Goal: Entertainment & Leisure: Browse casually

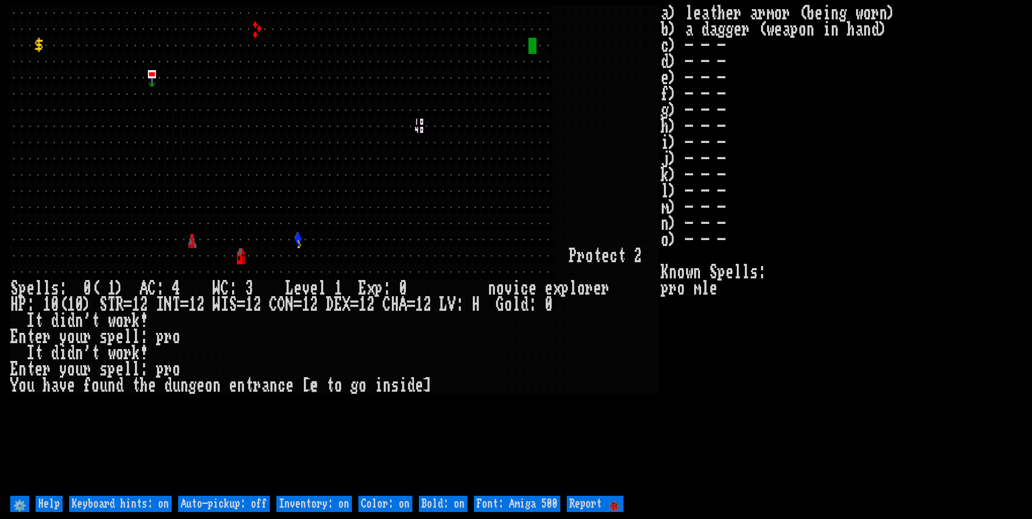
click at [247, 501] on off "Auto-pickup: off" at bounding box center [224, 504] width 92 height 16
type off "Auto-pickup: on"
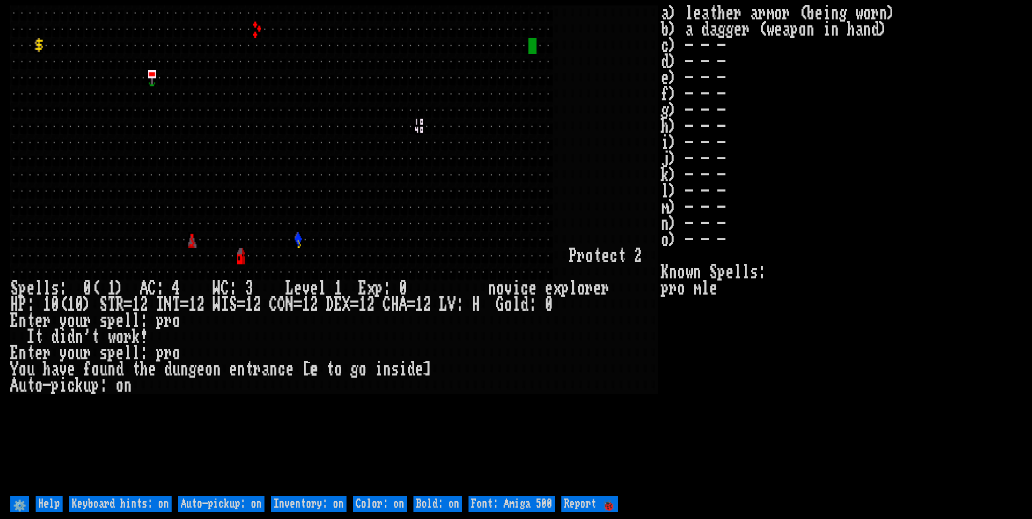
click at [290, 503] on on "Inventory: on" at bounding box center [309, 504] width 76 height 16
type on "Inventory: off"
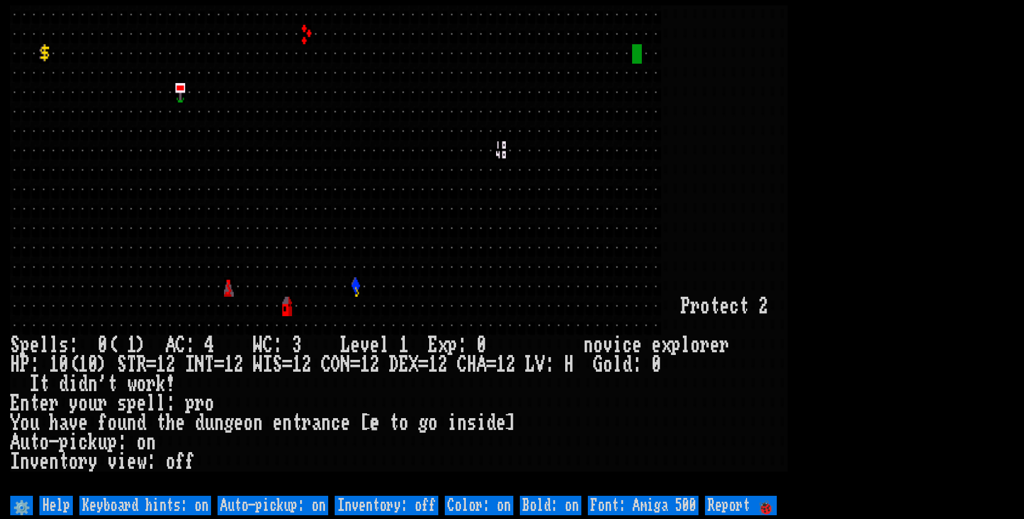
click at [677, 504] on 500 "Font: Amiga 500" at bounding box center [643, 505] width 111 height 19
type 500 "Font: Amiga 1200"
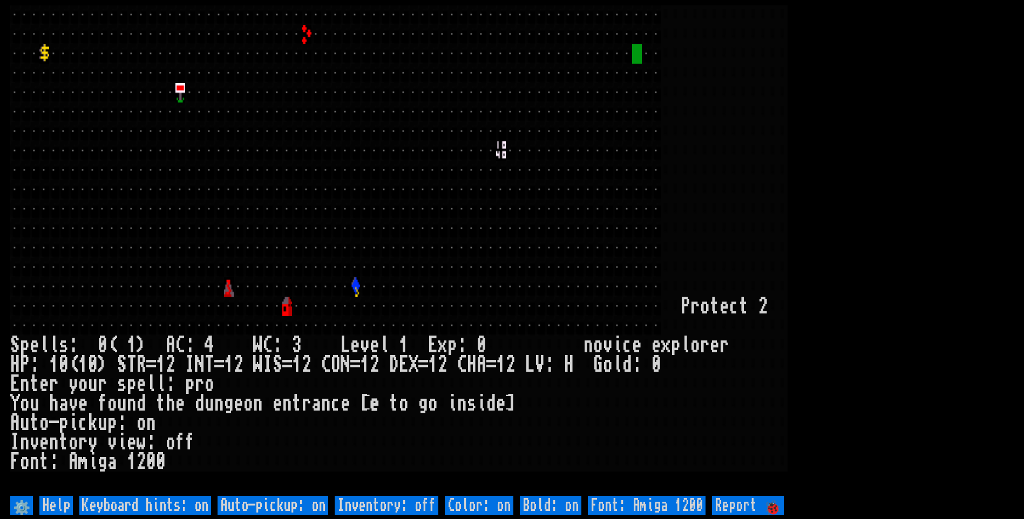
click at [896, 177] on larn at bounding box center [512, 249] width 1004 height 488
